Goal: Task Accomplishment & Management: Use online tool/utility

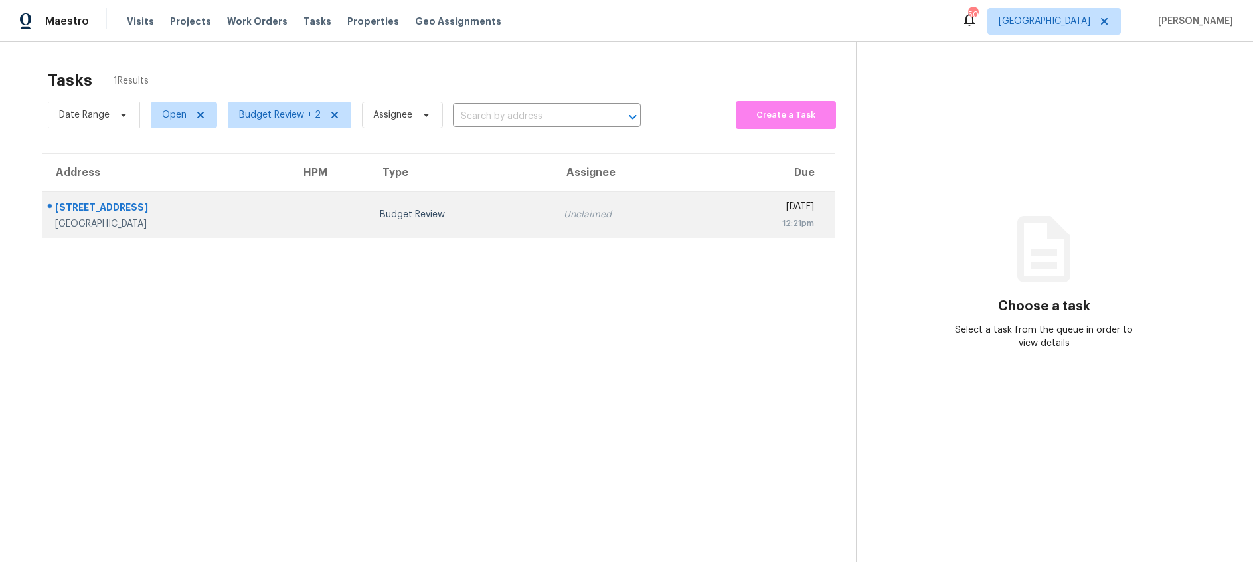
click at [564, 214] on div "Unclaimed" at bounding box center [627, 214] width 126 height 13
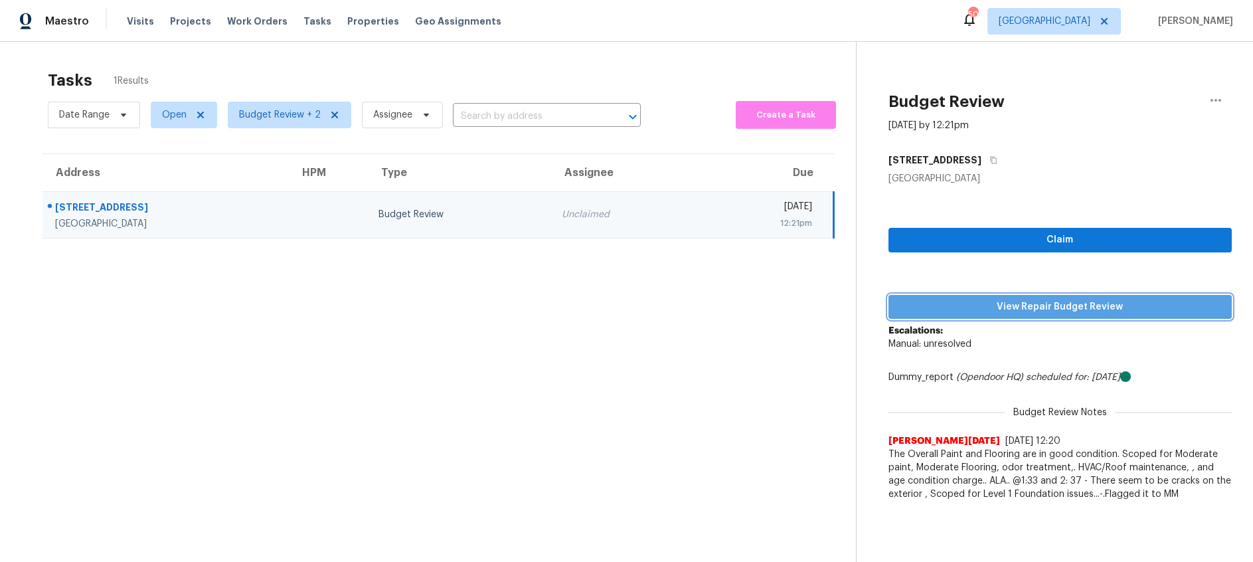
click at [1005, 306] on span "View Repair Budget Review" at bounding box center [1060, 307] width 322 height 17
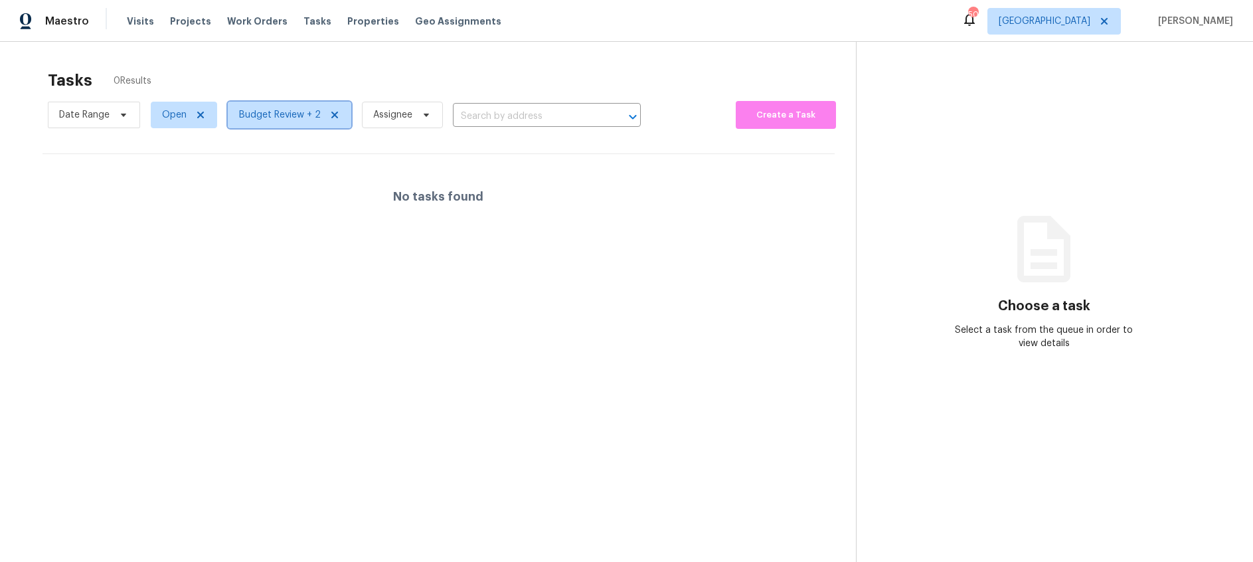
click at [283, 117] on span "Budget Review + 2" at bounding box center [280, 114] width 82 height 13
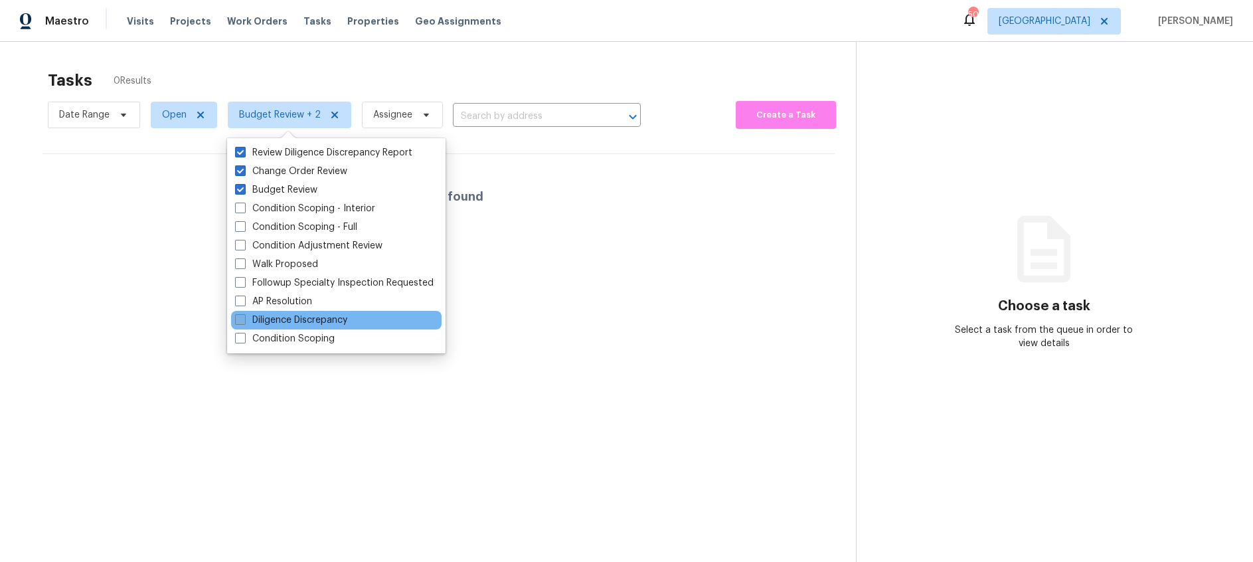
click at [237, 318] on span at bounding box center [240, 319] width 11 height 11
click at [237, 318] on input "Diligence Discrepancy" at bounding box center [239, 317] width 9 height 9
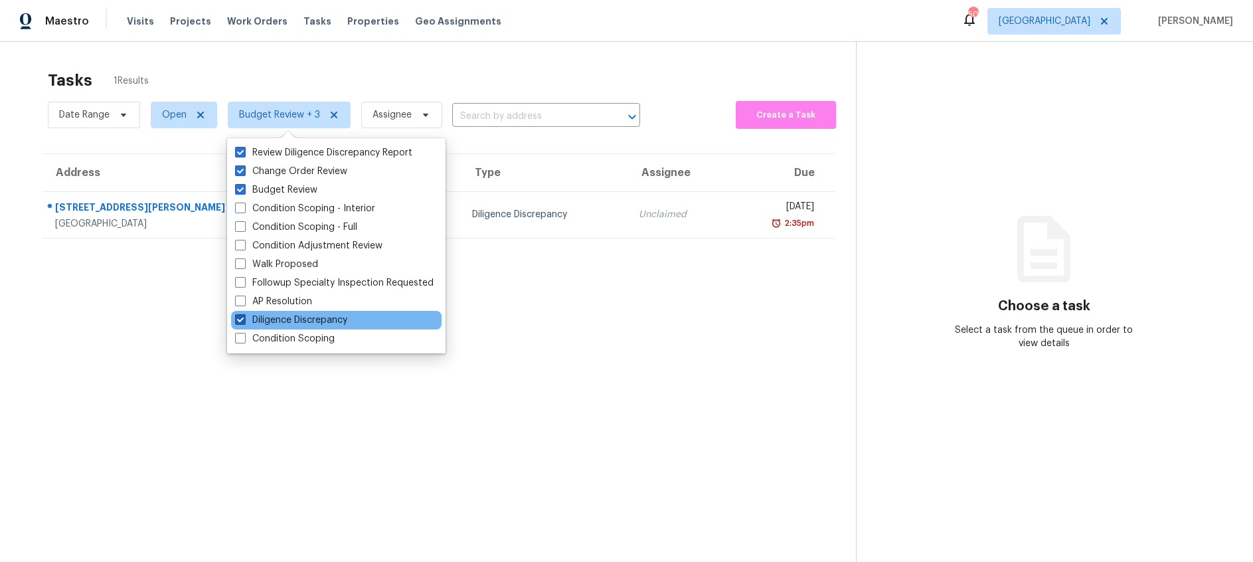
click at [237, 318] on span at bounding box center [240, 319] width 11 height 11
click at [237, 318] on input "Diligence Discrepancy" at bounding box center [239, 317] width 9 height 9
checkbox input "false"
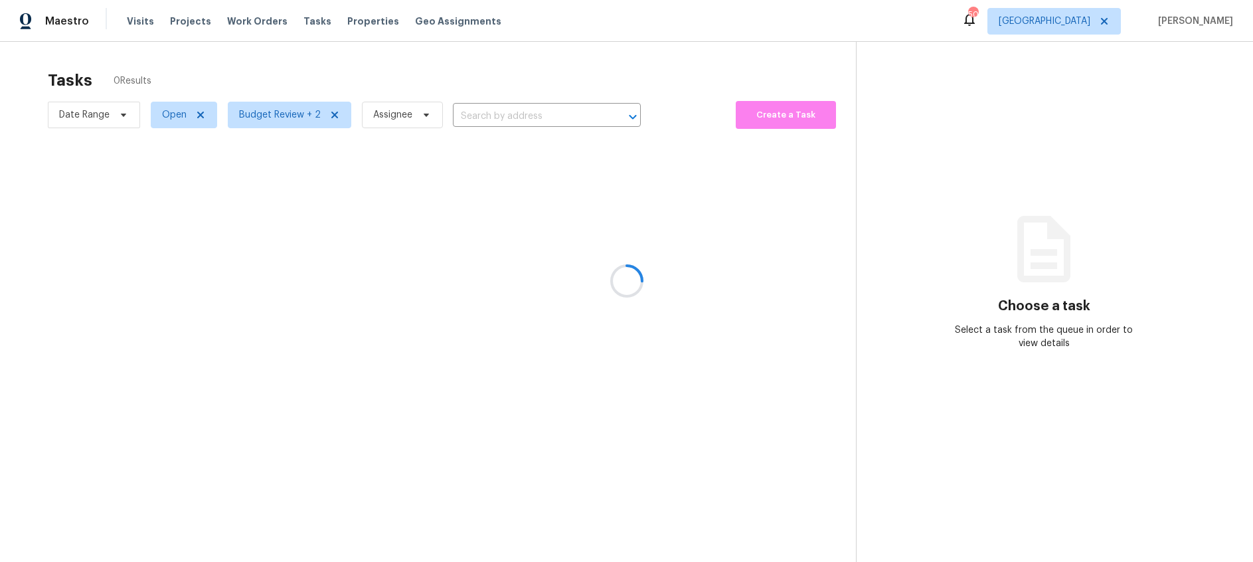
click at [125, 296] on div at bounding box center [626, 281] width 1253 height 562
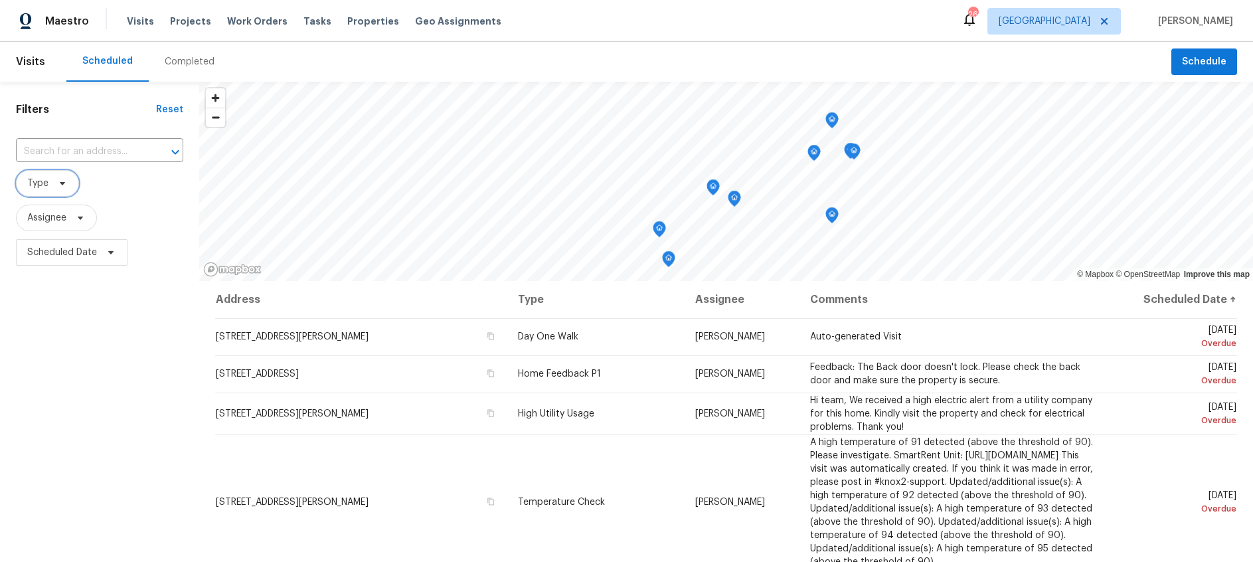
click at [60, 179] on icon at bounding box center [62, 183] width 11 height 11
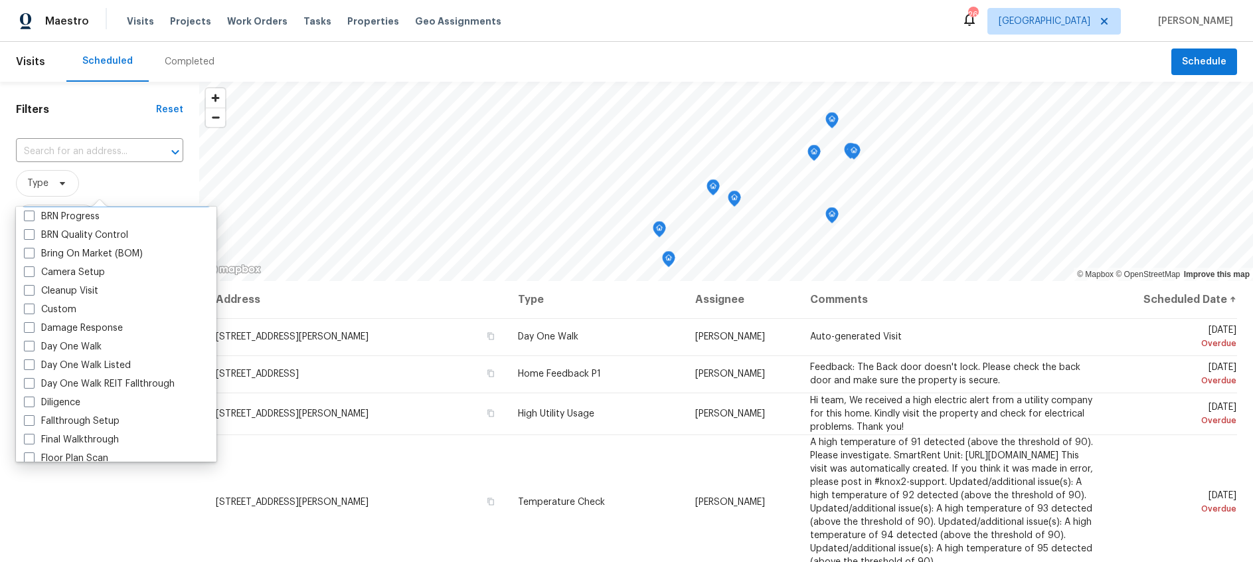
scroll to position [133, 0]
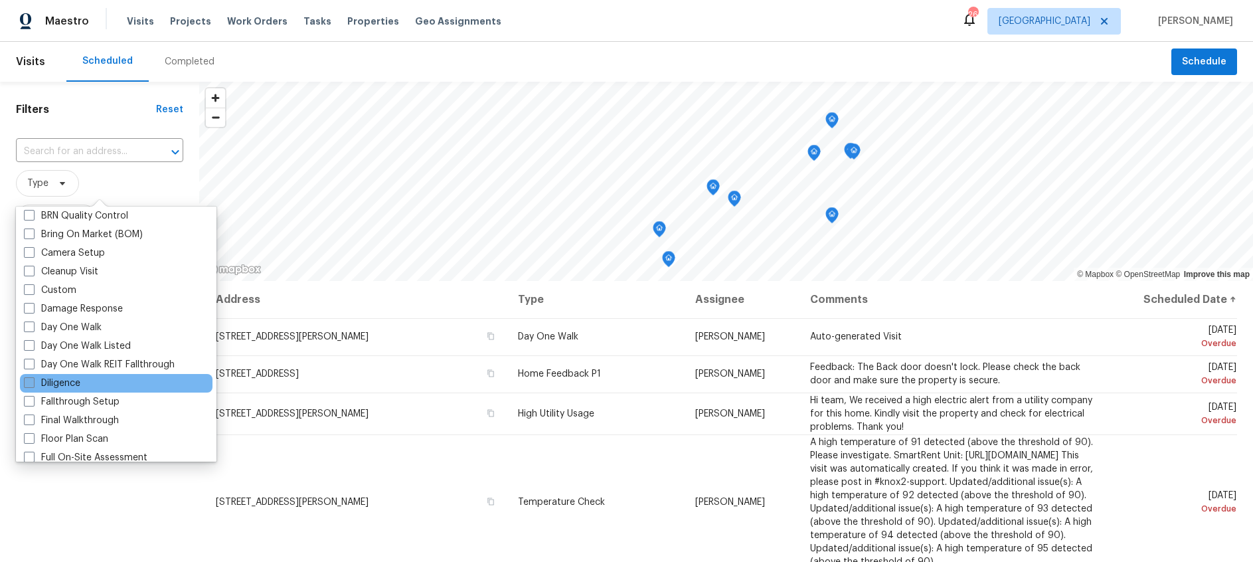
click at [30, 380] on span at bounding box center [29, 382] width 11 height 11
click at [30, 380] on input "Diligence" at bounding box center [28, 380] width 9 height 9
checkbox input "true"
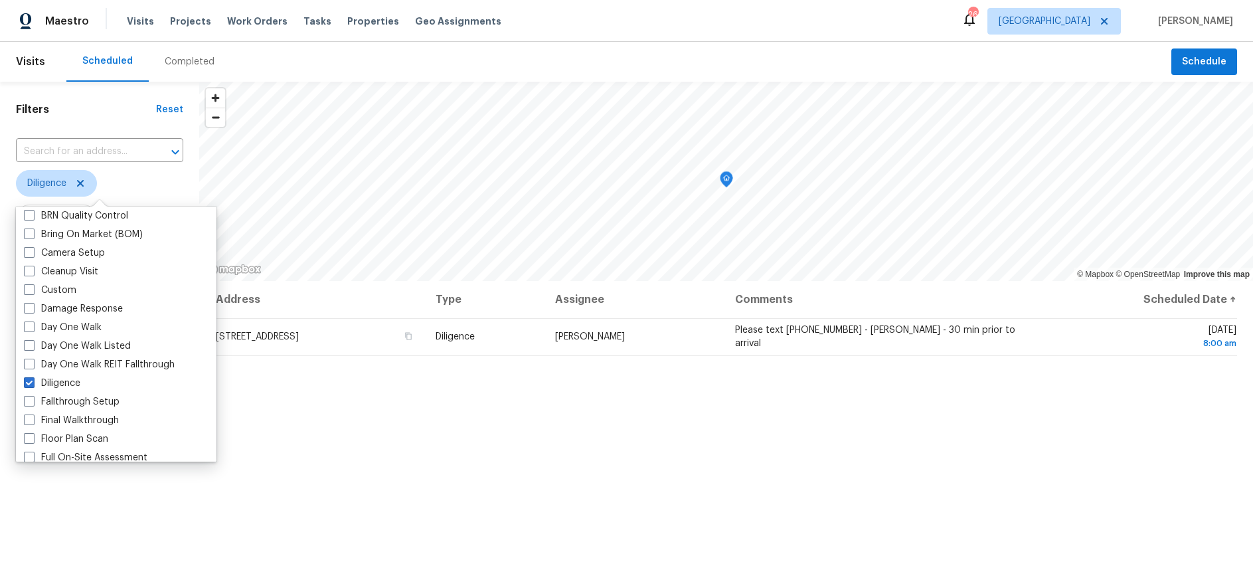
click at [100, 493] on div "Filters Reset ​ Diligence Assignee Scheduled Date" at bounding box center [99, 406] width 199 height 649
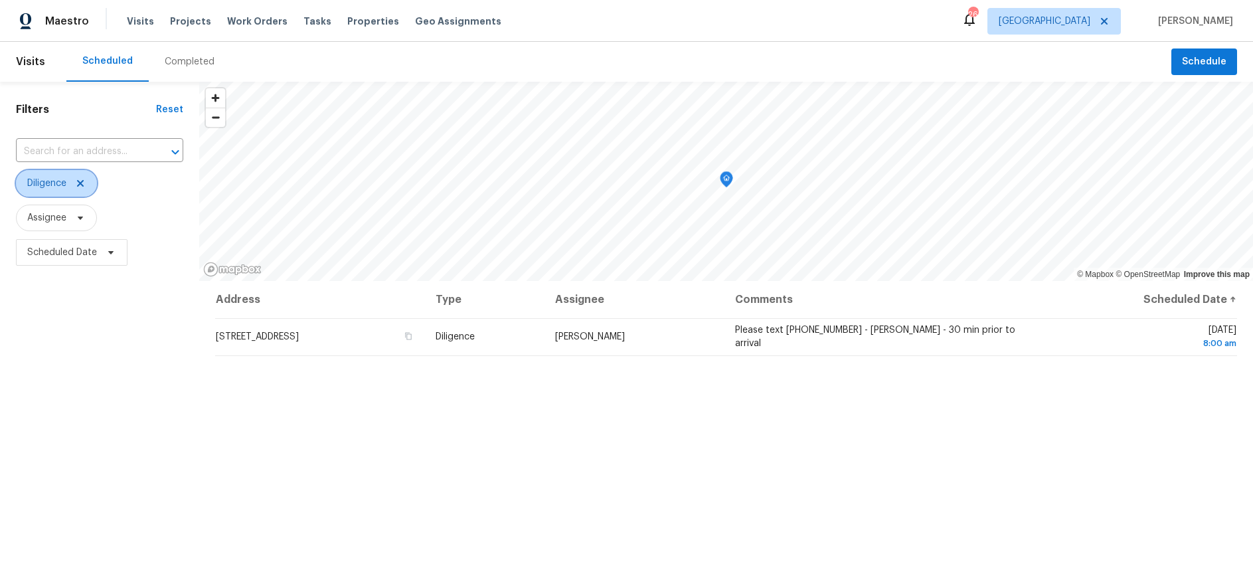
click at [86, 181] on icon at bounding box center [80, 183] width 11 height 11
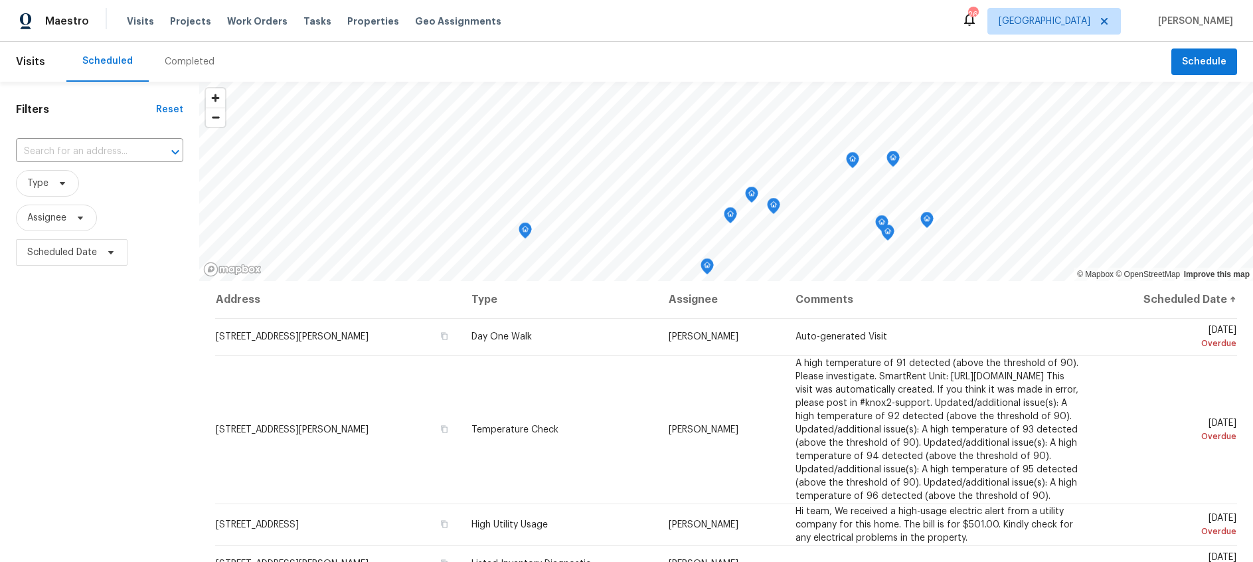
click at [183, 58] on div "Completed" at bounding box center [190, 61] width 50 height 13
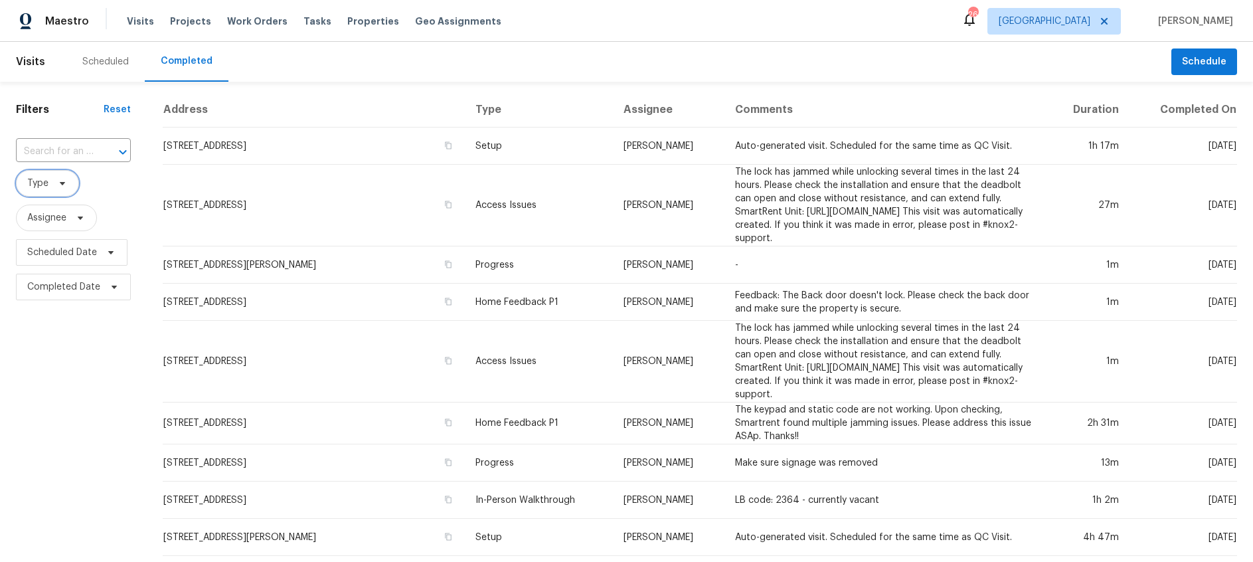
click at [54, 186] on span at bounding box center [60, 183] width 15 height 11
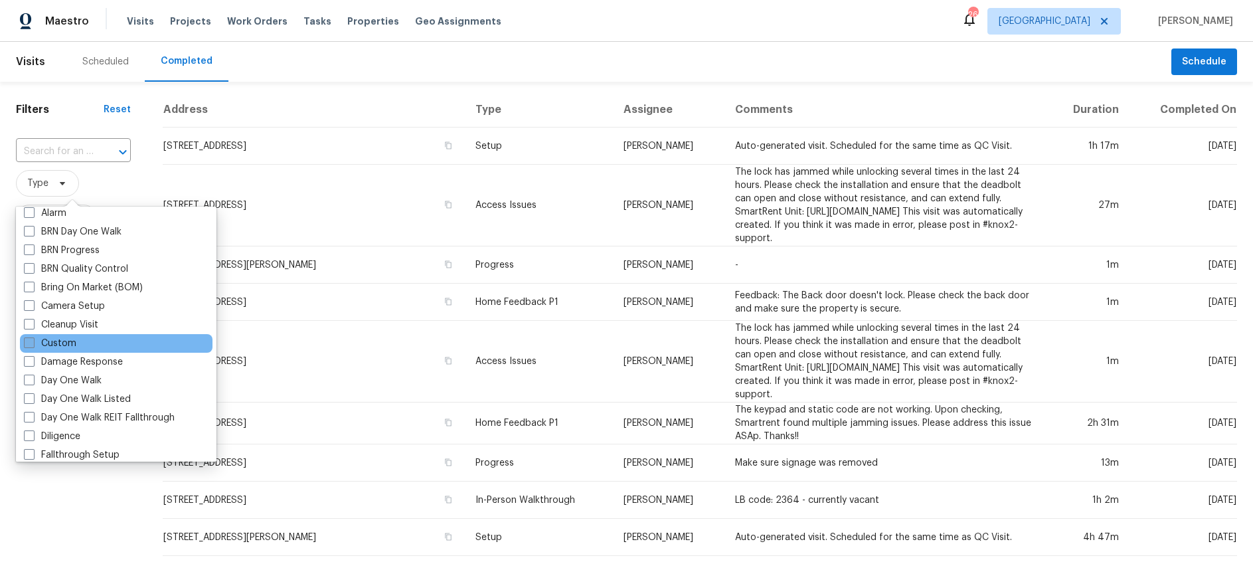
scroll to position [143, 0]
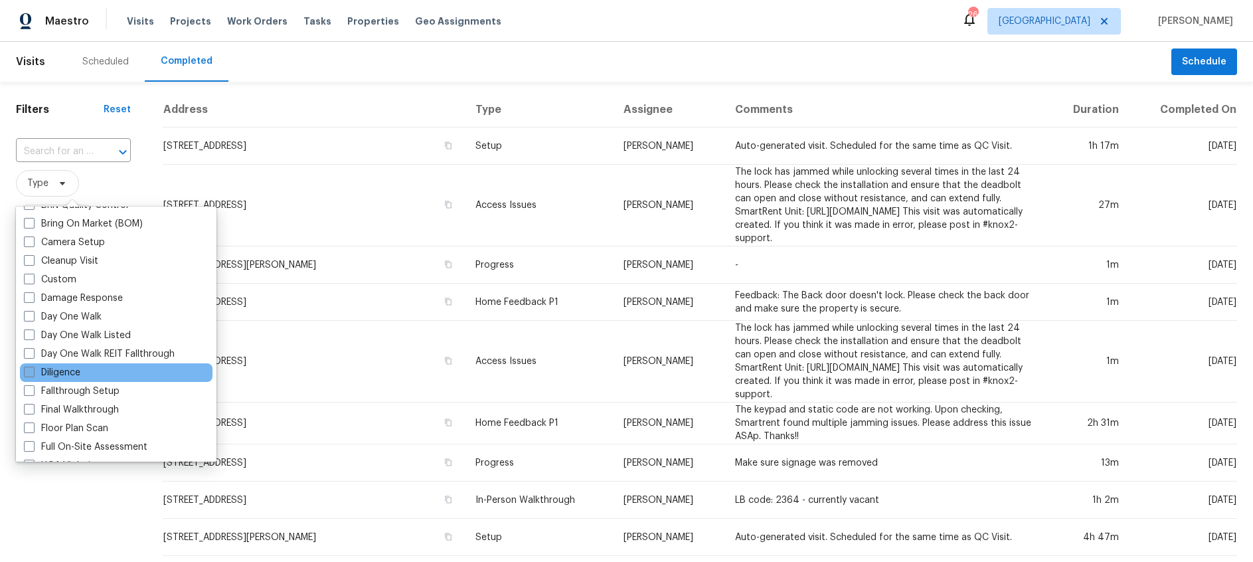
click at [29, 372] on span at bounding box center [29, 372] width 11 height 11
click at [29, 372] on input "Diligence" at bounding box center [28, 370] width 9 height 9
checkbox input "true"
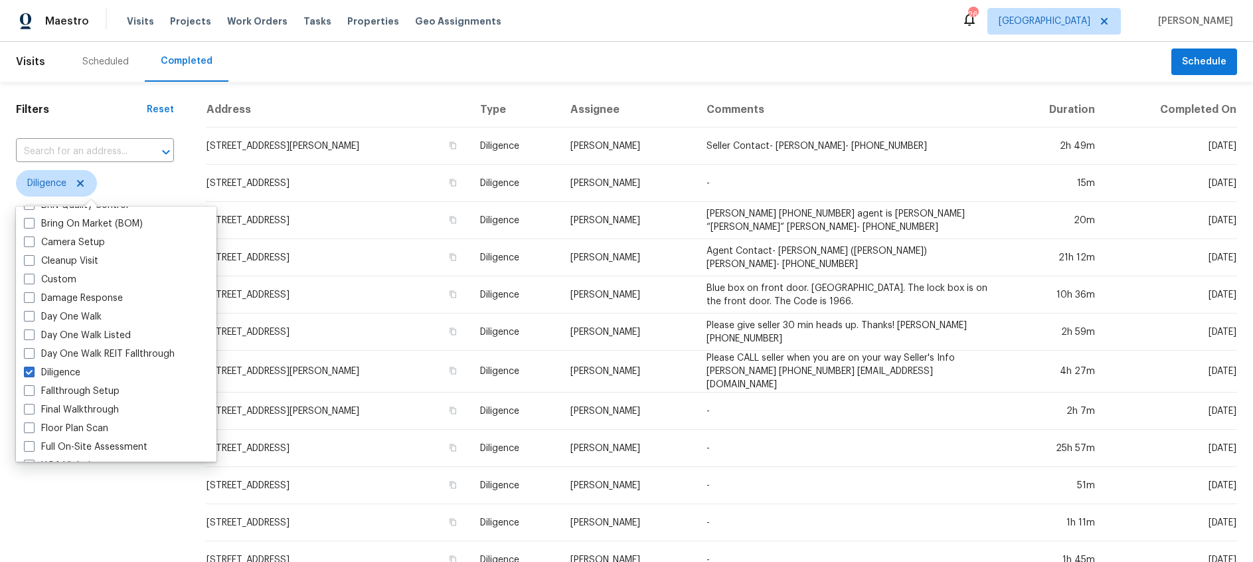
click at [178, 103] on div "Filters Reset ​ Diligence Assignee Scheduled Date Completed Date" at bounding box center [95, 486] width 190 height 809
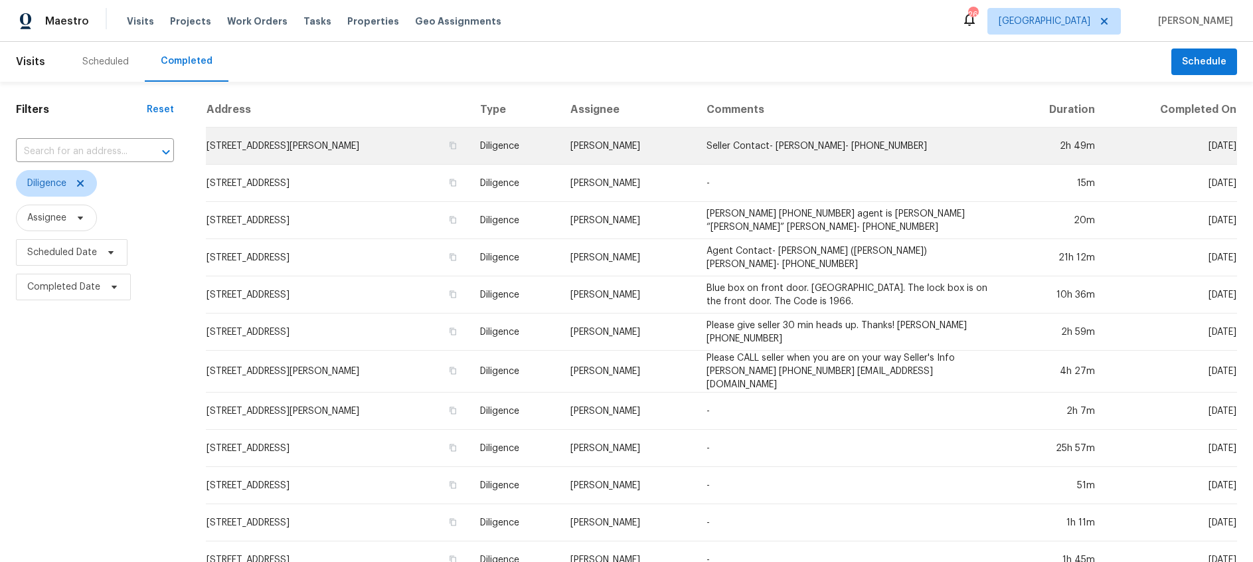
click at [329, 145] on td "807 W Smith St, Cleburne, TX 76033" at bounding box center [338, 145] width 264 height 37
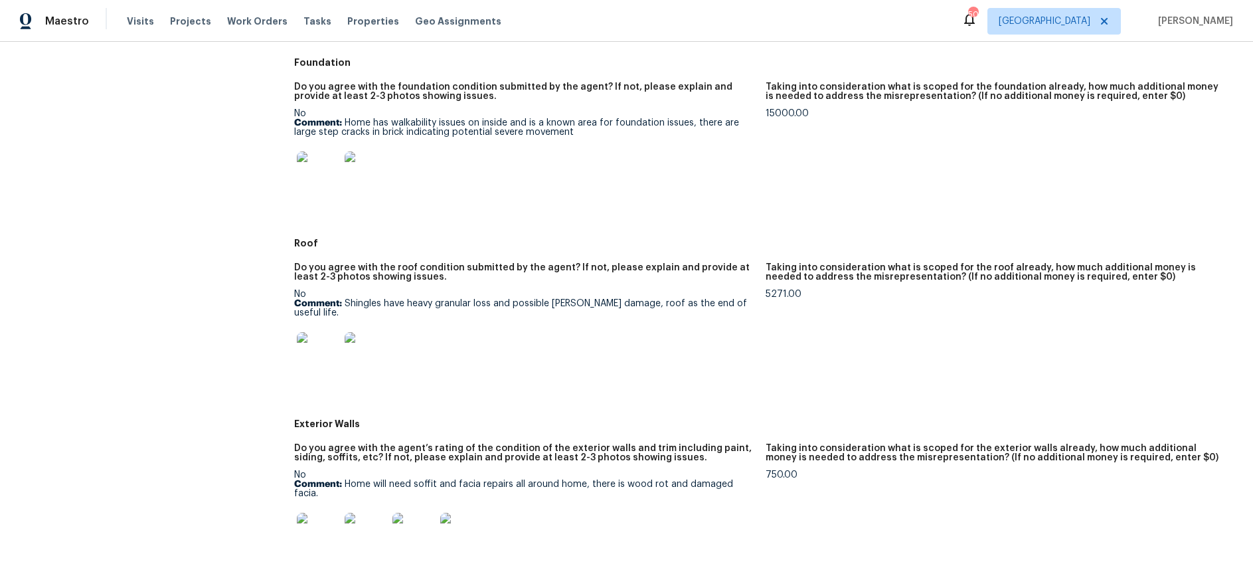
scroll to position [404, 0]
